Goal: Task Accomplishment & Management: Manage account settings

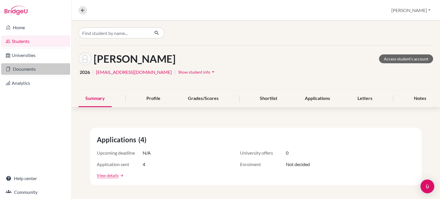
drag, startPoint x: 22, startPoint y: 66, endPoint x: 15, endPoint y: 68, distance: 7.1
click at [15, 68] on link "Documents" at bounding box center [35, 68] width 69 height 11
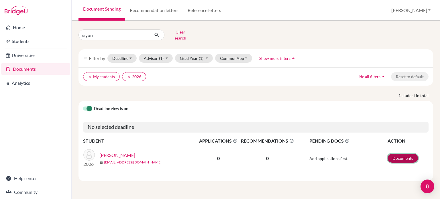
click at [403, 154] on link "Documents" at bounding box center [403, 158] width 30 height 9
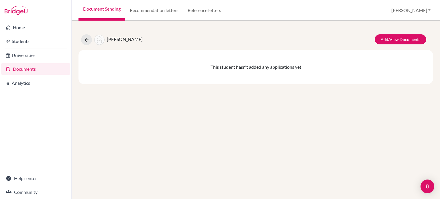
click at [22, 67] on link "Documents" at bounding box center [35, 68] width 69 height 11
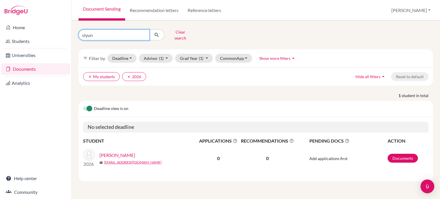
click at [98, 34] on input "siyun" at bounding box center [114, 35] width 71 height 11
type input "s"
type input "a"
type input "hangyeol"
click at [157, 33] on icon "submit" at bounding box center [157, 35] width 6 height 6
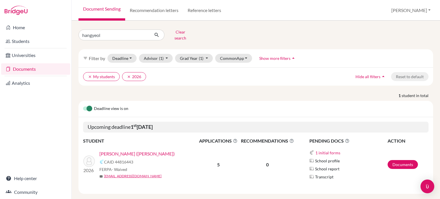
click at [397, 166] on td "Documents" at bounding box center [408, 165] width 41 height 40
click at [403, 160] on link "Documents" at bounding box center [403, 164] width 30 height 9
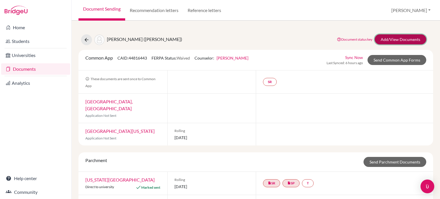
click at [394, 36] on link "Add/View Documents" at bounding box center [401, 39] width 52 height 10
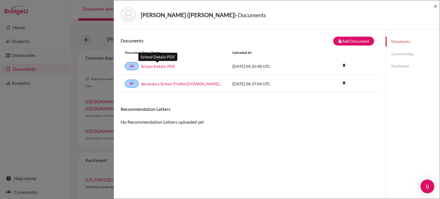
click at [159, 65] on link "School Details PDF" at bounding box center [158, 66] width 34 height 6
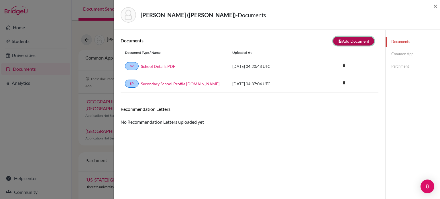
click at [352, 42] on button "note_add Add Document" at bounding box center [353, 41] width 41 height 9
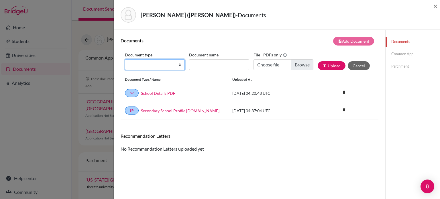
click at [180, 66] on select "Change explanation for Common App reports Counselor recommendation Internationa…" at bounding box center [155, 64] width 60 height 11
select select "5"
click at [125, 59] on select "Change explanation for Common App reports Counselor recommendation Internationa…" at bounding box center [155, 64] width 60 height 11
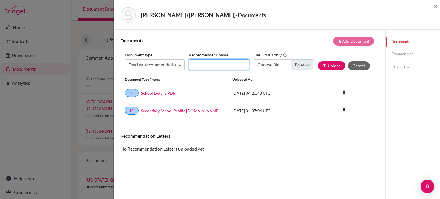
click at [219, 65] on input "Recommender's name" at bounding box center [219, 64] width 60 height 11
click at [434, 7] on span "×" at bounding box center [436, 6] width 4 height 8
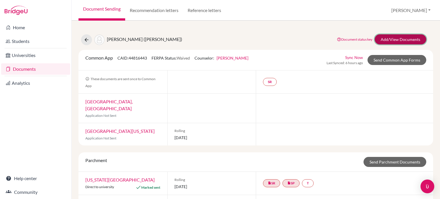
click at [394, 38] on link "Add/View Documents" at bounding box center [401, 39] width 52 height 10
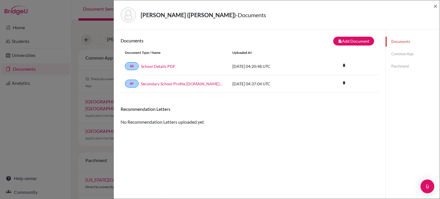
click at [403, 58] on link "Common App" at bounding box center [413, 54] width 54 height 10
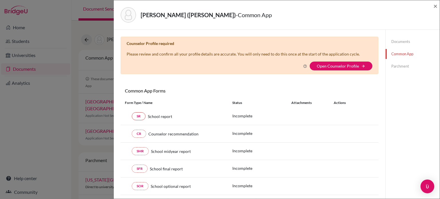
scroll to position [33, 0]
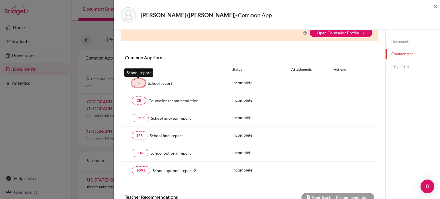
click at [142, 86] on link "SR" at bounding box center [139, 83] width 14 height 8
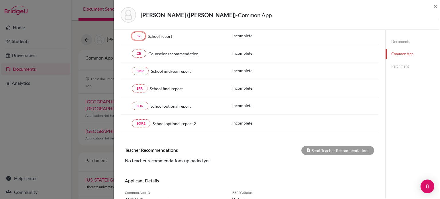
scroll to position [0, 0]
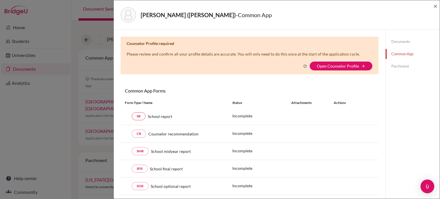
drag, startPoint x: 435, startPoint y: 6, endPoint x: 326, endPoint y: 81, distance: 131.5
click at [326, 81] on div "× Counselor Profile required Please review and confirm all your profile details…" at bounding box center [250, 125] width 258 height 176
click at [438, 5] on div "Kim, HanGyeol (Alex) - Common App ×" at bounding box center [277, 15] width 326 height 30
click at [437, 7] on span "×" at bounding box center [436, 6] width 4 height 8
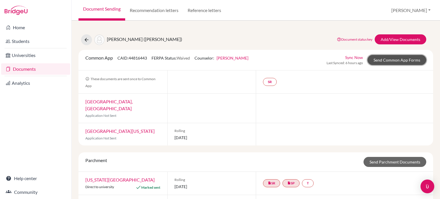
click at [377, 62] on link "Send Common App Forms" at bounding box center [397, 60] width 59 height 10
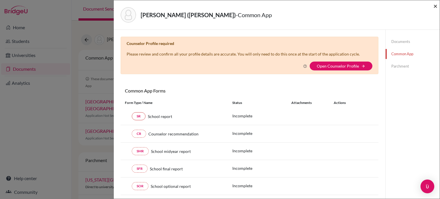
click at [435, 5] on span "×" at bounding box center [436, 6] width 4 height 8
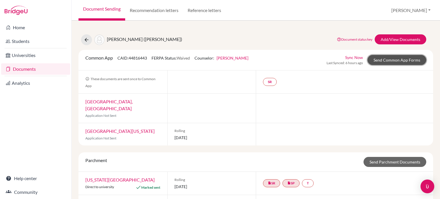
click at [390, 58] on link "Send Common App Forms" at bounding box center [397, 60] width 59 height 10
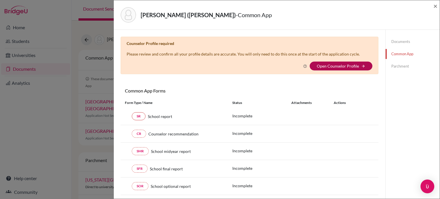
click at [347, 65] on link "Open Counselor Profile" at bounding box center [338, 66] width 42 height 5
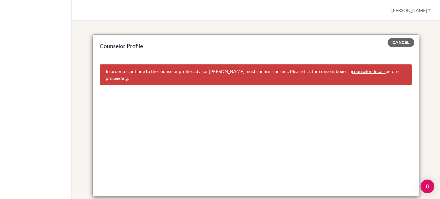
scroll to position [14, 0]
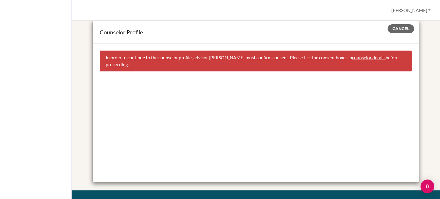
drag, startPoint x: 322, startPoint y: 95, endPoint x: 266, endPoint y: 91, distance: 56.3
click at [266, 91] on div "Cancel In order to continue to the counselor profile, advisor [PERSON_NAME] mus…" at bounding box center [256, 113] width 326 height 139
drag, startPoint x: 398, startPoint y: 28, endPoint x: 406, endPoint y: 28, distance: 8.0
click at [406, 28] on span "Cancel" at bounding box center [401, 28] width 17 height 5
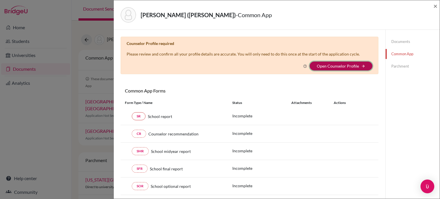
click at [361, 66] on icon "arrow_forward" at bounding box center [363, 66] width 4 height 4
click at [355, 65] on link "Open Counselor Profile" at bounding box center [338, 66] width 42 height 5
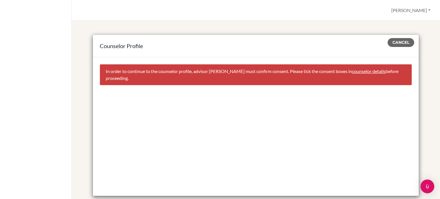
click at [363, 73] on link "counselor details" at bounding box center [369, 71] width 34 height 5
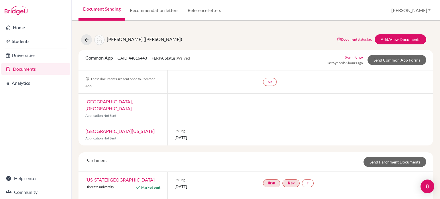
select select "357678"
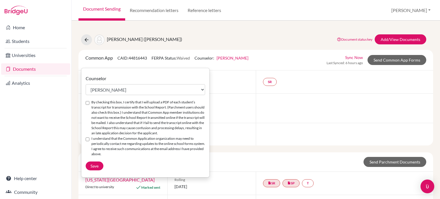
click at [116, 103] on label "By checking this box, I certify that I will upload a PDF of each student’s tran…" at bounding box center [148, 118] width 114 height 36
click at [89, 103] on input "By checking this box, I certify that I will upload a PDF of each student’s tran…" at bounding box center [88, 103] width 4 height 4
checkbox input "true"
click at [119, 145] on label "I understand that the Common Application organization may need to periodically …" at bounding box center [148, 146] width 114 height 21
click at [89, 141] on input "I understand that the Common Application organization may need to periodically …" at bounding box center [88, 140] width 4 height 4
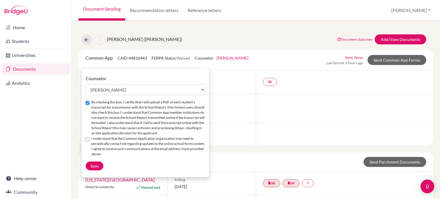
checkbox input "true"
click at [96, 169] on span "Save" at bounding box center [95, 166] width 8 height 5
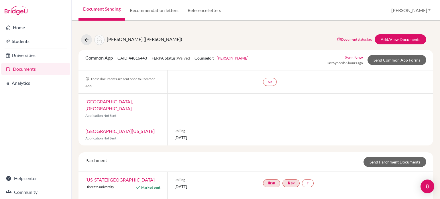
scroll to position [48, 0]
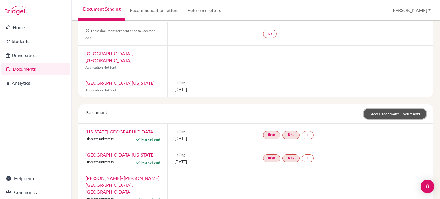
click at [381, 109] on link "Send Parchment Documents" at bounding box center [395, 114] width 63 height 10
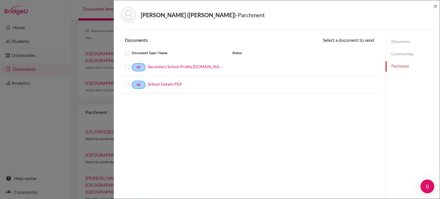
click at [132, 64] on label at bounding box center [132, 64] width 0 height 0
click at [0, 0] on input "checkbox" at bounding box center [0, 0] width 0 height 0
click at [132, 82] on label at bounding box center [132, 82] width 0 height 0
click at [0, 0] on input "checkbox" at bounding box center [0, 0] width 0 height 0
click at [357, 40] on button "Continue" at bounding box center [359, 41] width 32 height 9
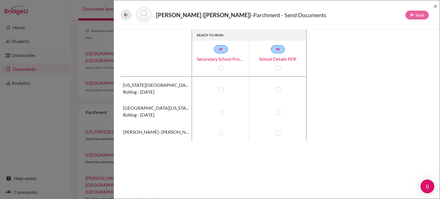
click at [222, 89] on label at bounding box center [221, 89] width 5 height 5
click at [222, 89] on input "checkbox" at bounding box center [220, 89] width 5 height 6
checkbox input "true"
click at [222, 111] on label at bounding box center [221, 112] width 5 height 5
click at [222, 111] on input "checkbox" at bounding box center [220, 112] width 5 height 6
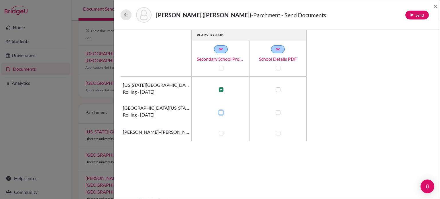
checkbox input "true"
drag, startPoint x: 222, startPoint y: 65, endPoint x: 212, endPoint y: 66, distance: 9.8
click at [212, 66] on div "SP Secondary School Profile [DOMAIN_NAME]_wide" at bounding box center [220, 58] width 57 height 26
click at [221, 67] on label at bounding box center [221, 68] width 5 height 5
click at [221, 67] on input "checkbox" at bounding box center [220, 68] width 5 height 6
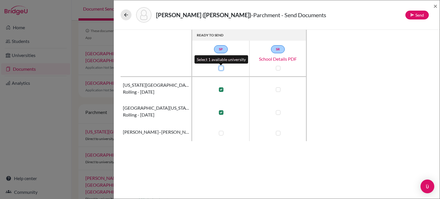
checkbox input "true"
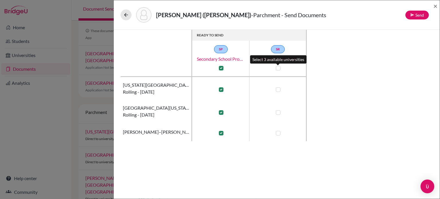
click at [277, 68] on label at bounding box center [278, 68] width 5 height 5
click at [277, 68] on input "checkbox" at bounding box center [277, 68] width 5 height 6
checkbox input "true"
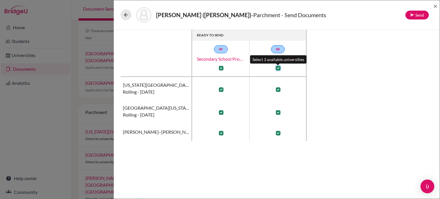
checkbox input "true"
drag, startPoint x: 421, startPoint y: 15, endPoint x: 412, endPoint y: 9, distance: 10.8
click at [412, 9] on div "[PERSON_NAME] ([PERSON_NAME]) - Parchment - Send Documents Send" at bounding box center [275, 14] width 308 height 15
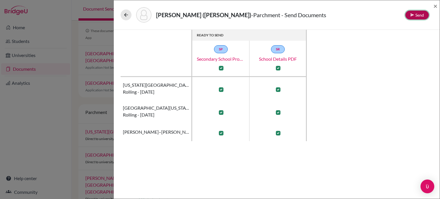
click at [414, 12] on button "Send" at bounding box center [418, 15] width 24 height 9
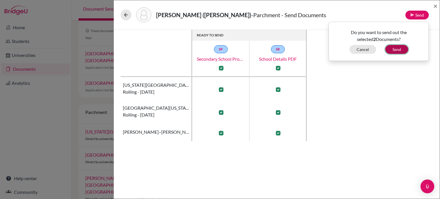
click at [400, 47] on button "Send" at bounding box center [397, 49] width 23 height 9
checkbox input "false"
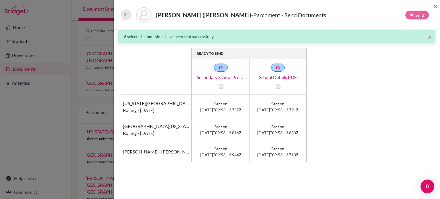
click at [433, 7] on div "[PERSON_NAME] ([PERSON_NAME]) - Parchment - Send Documents Send ×" at bounding box center [277, 15] width 322 height 25
click at [435, 5] on span "×" at bounding box center [436, 6] width 4 height 8
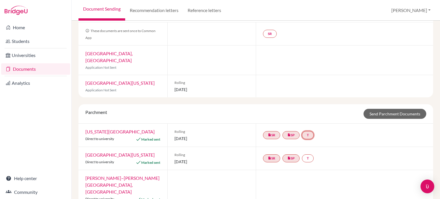
click at [308, 131] on link "T" at bounding box center [308, 135] width 12 height 8
click at [333, 77] on div at bounding box center [344, 86] width 177 height 22
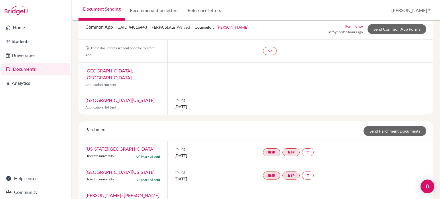
scroll to position [48, 0]
